Goal: Task Accomplishment & Management: Manage account settings

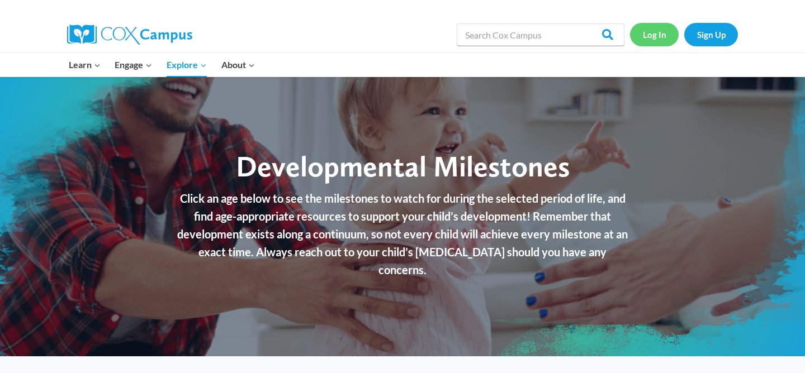
click at [648, 31] on link "Log In" at bounding box center [654, 34] width 49 height 23
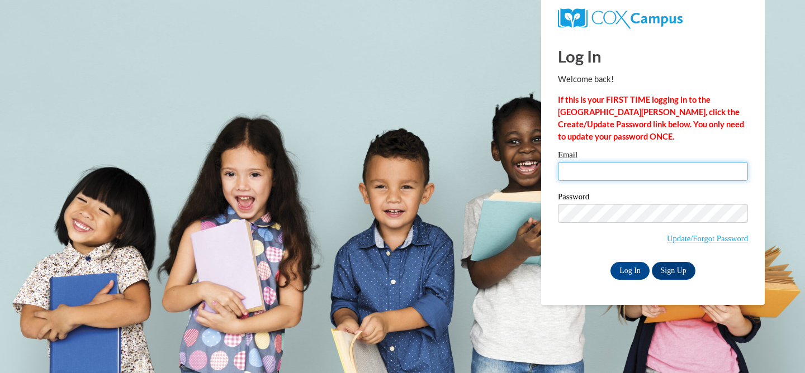
click at [595, 168] on input "Email" at bounding box center [653, 171] width 190 height 19
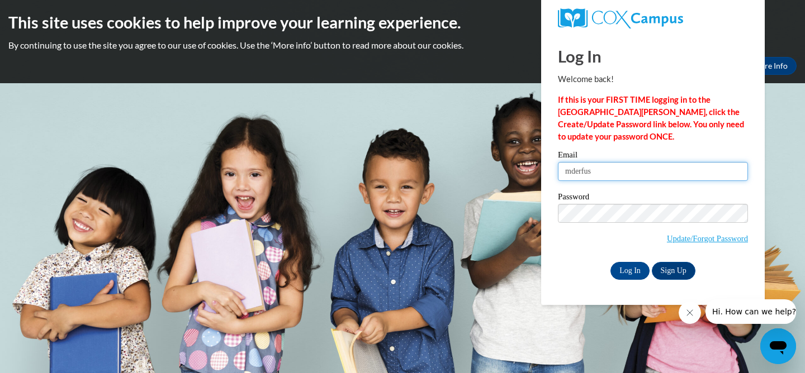
type input "[EMAIL_ADDRESS][DOMAIN_NAME]"
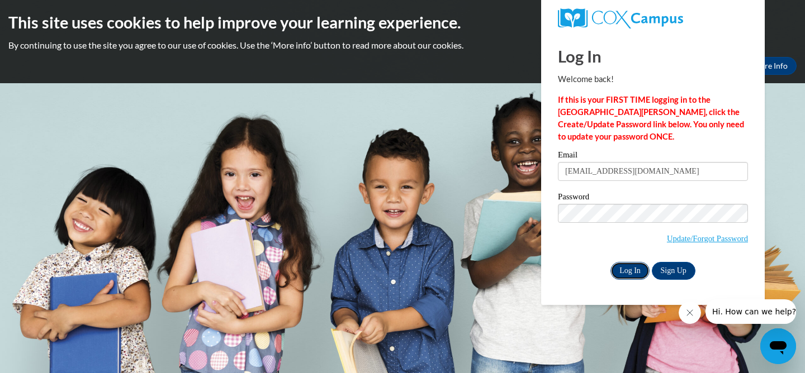
click at [627, 272] on input "Log In" at bounding box center [629, 271] width 39 height 18
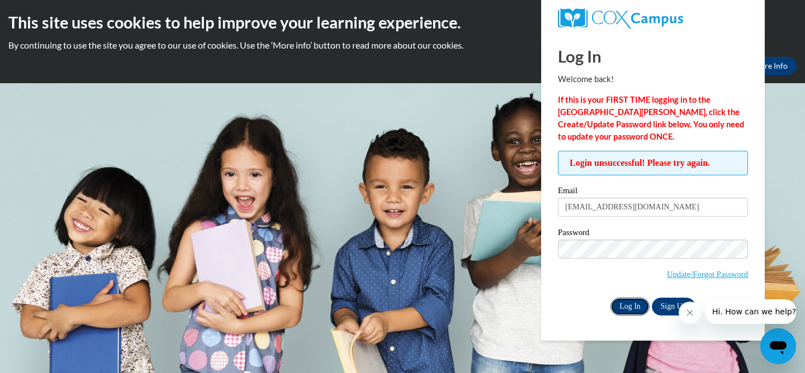
click at [624, 304] on input "Log In" at bounding box center [629, 307] width 39 height 18
click at [701, 273] on link "Update/Forgot Password" at bounding box center [707, 274] width 81 height 9
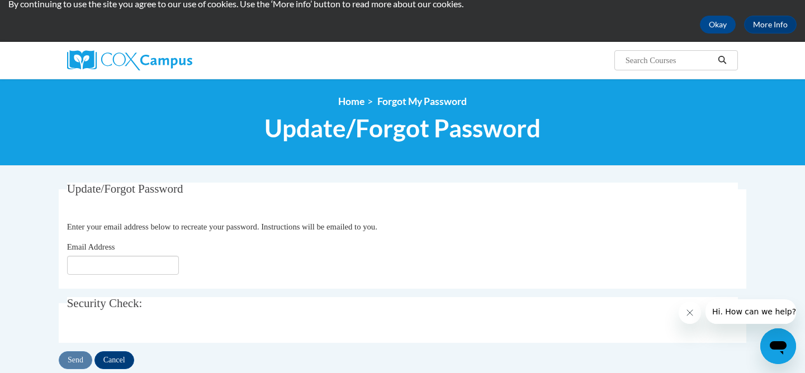
scroll to position [55, 0]
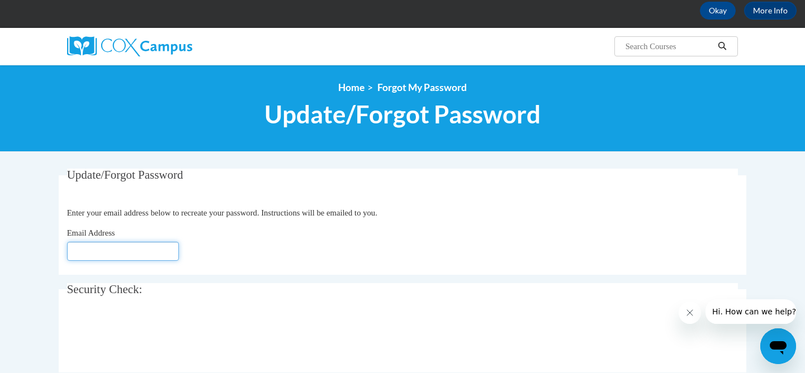
click at [160, 255] on input "Email Address" at bounding box center [123, 251] width 112 height 19
type input "[EMAIL_ADDRESS][DOMAIN_NAME]"
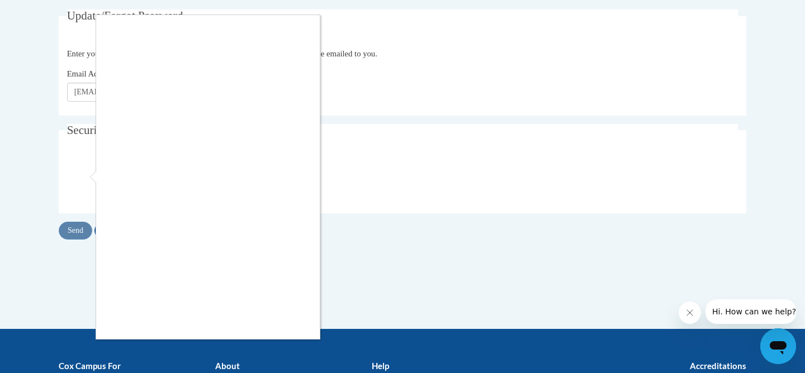
scroll to position [217, 0]
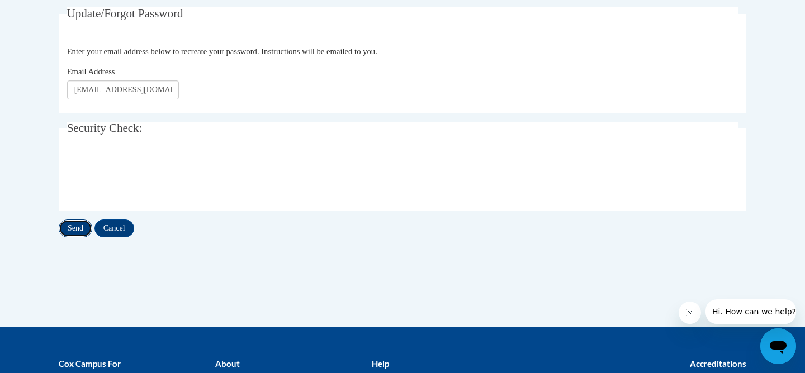
click at [68, 227] on input "Send" at bounding box center [76, 229] width 34 height 18
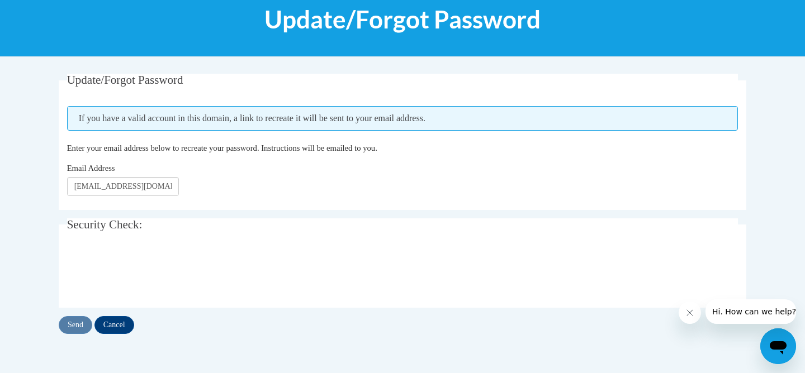
scroll to position [149, 0]
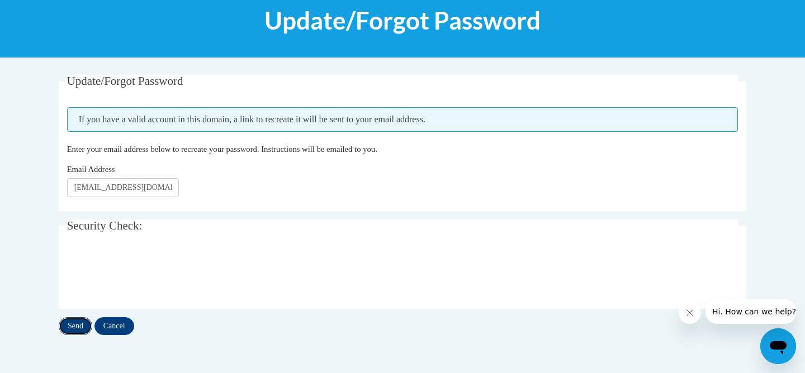
click at [72, 323] on input "Send" at bounding box center [76, 326] width 34 height 18
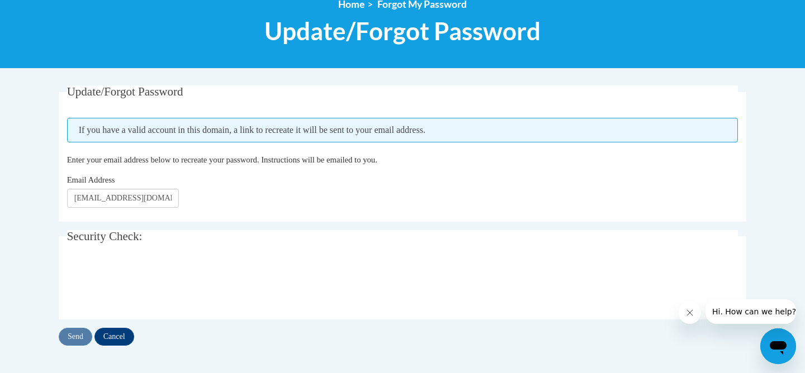
scroll to position [141, 0]
